Goal: Task Accomplishment & Management: Complete application form

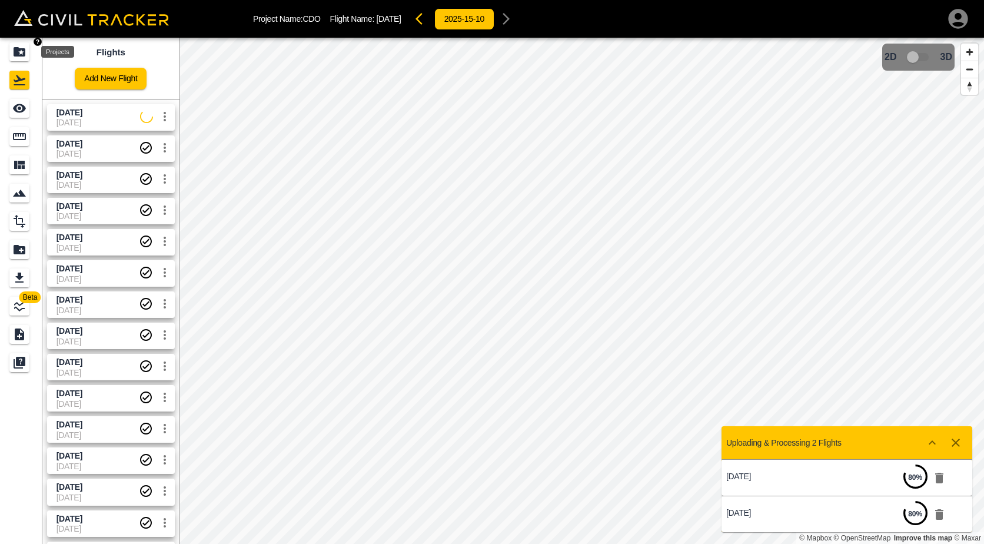
click at [26, 60] on div "Projects" at bounding box center [19, 51] width 20 height 19
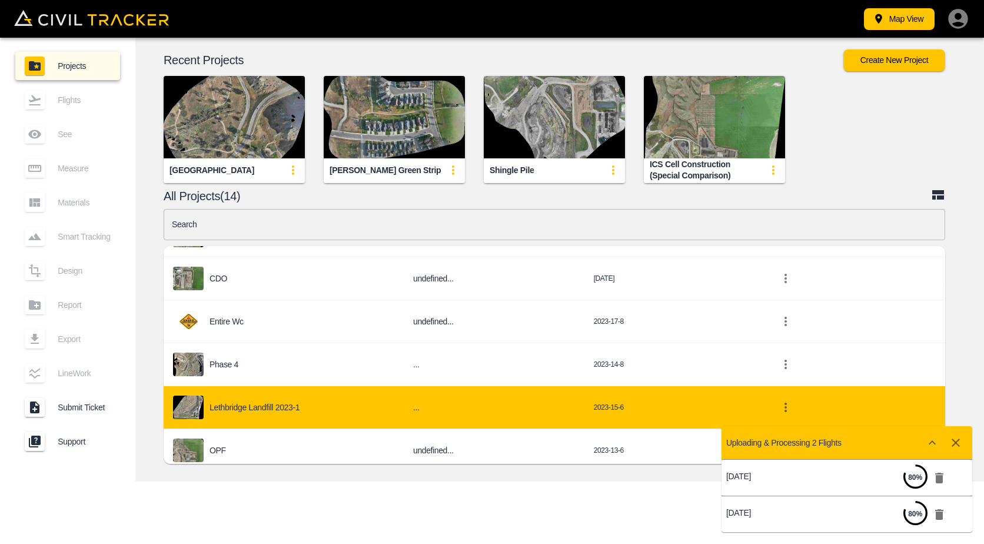
scroll to position [417, 0]
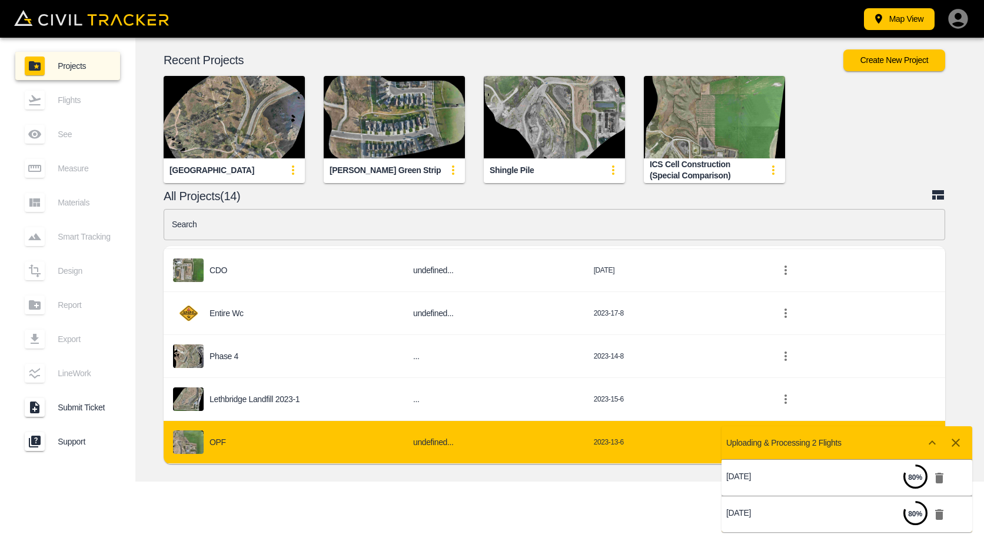
click at [253, 433] on div "OPF" at bounding box center [283, 442] width 221 height 24
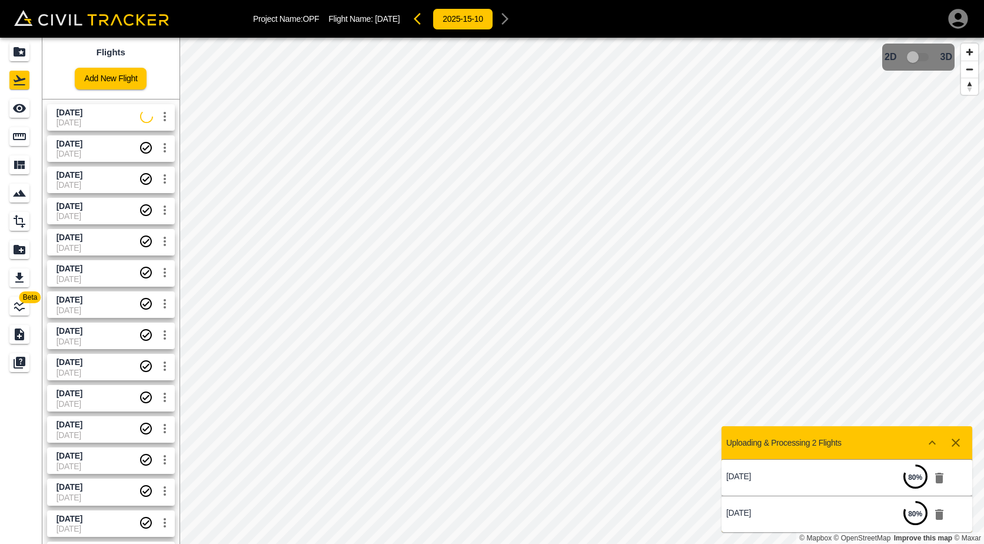
click at [161, 115] on icon "settings" at bounding box center [165, 116] width 14 height 14
click at [151, 163] on h6 "Delete" at bounding box center [152, 161] width 29 height 7
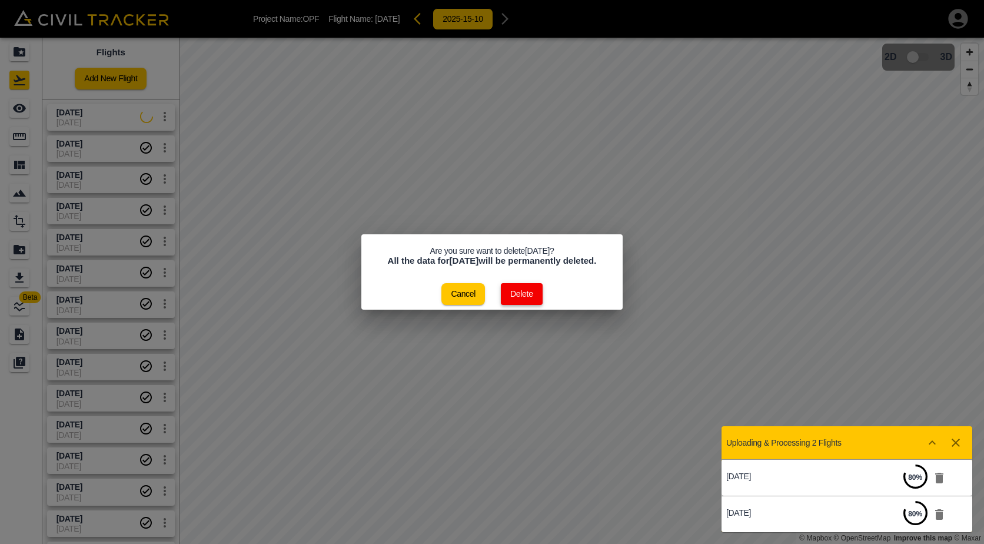
click at [541, 294] on button "Delete" at bounding box center [522, 294] width 42 height 22
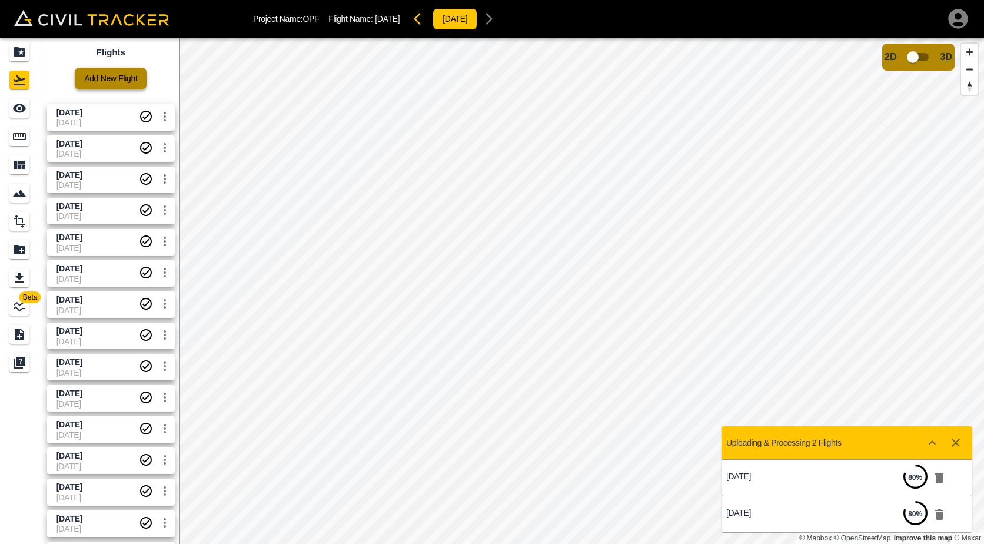
click at [101, 75] on link "Add New Flight" at bounding box center [111, 79] width 72 height 22
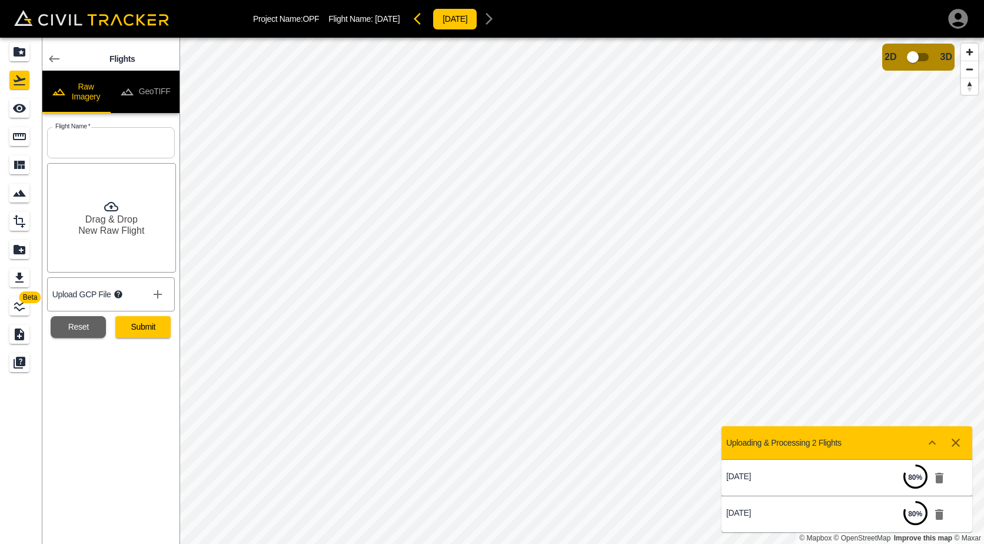
click at [128, 154] on input "text" at bounding box center [111, 142] width 128 height 31
type input "[DATE]"
click at [138, 327] on button "Submit" at bounding box center [142, 327] width 55 height 22
